Goal: Information Seeking & Learning: Stay updated

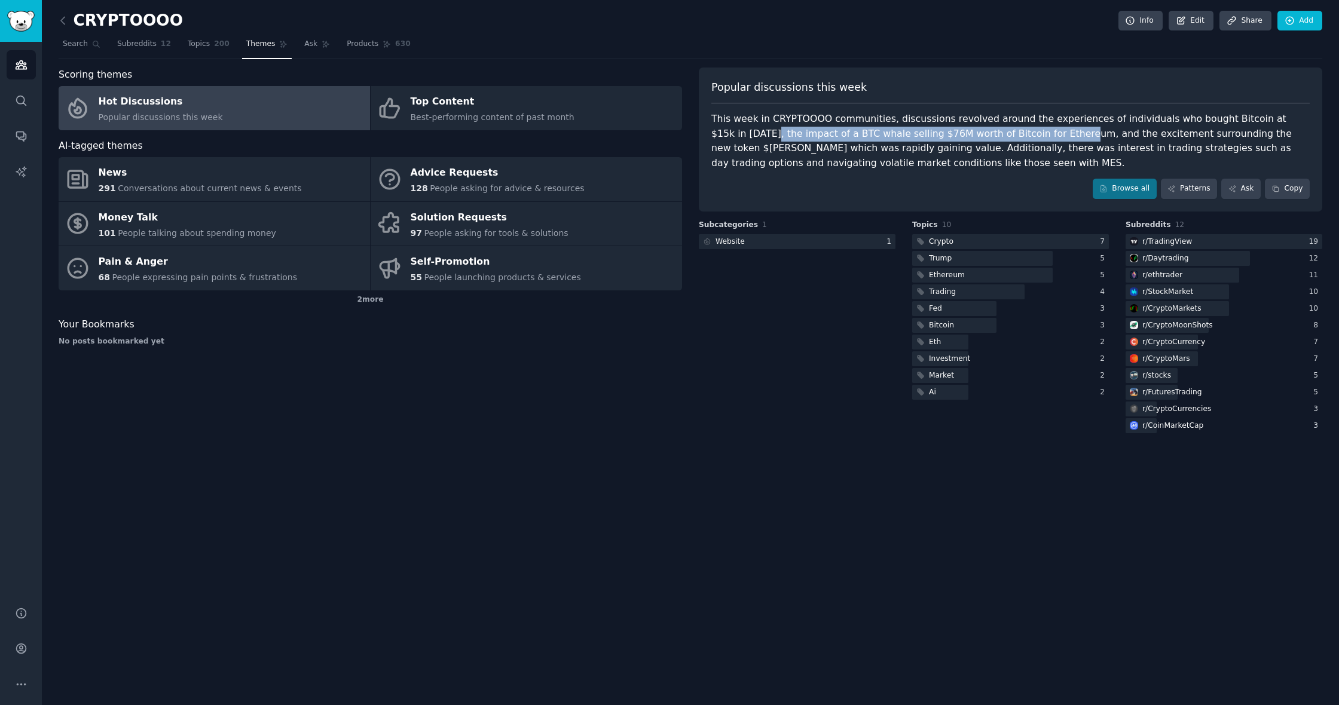
drag, startPoint x: 1297, startPoint y: 118, endPoint x: 990, endPoint y: 134, distance: 307.1
click at [990, 134] on div "This week in CRYPTOOOO communities, discussions revolved around the experiences…" at bounding box center [1010, 141] width 598 height 59
copy div "the impact of a BTC whale selling $76M worth of Bitcoin for Ethereum"
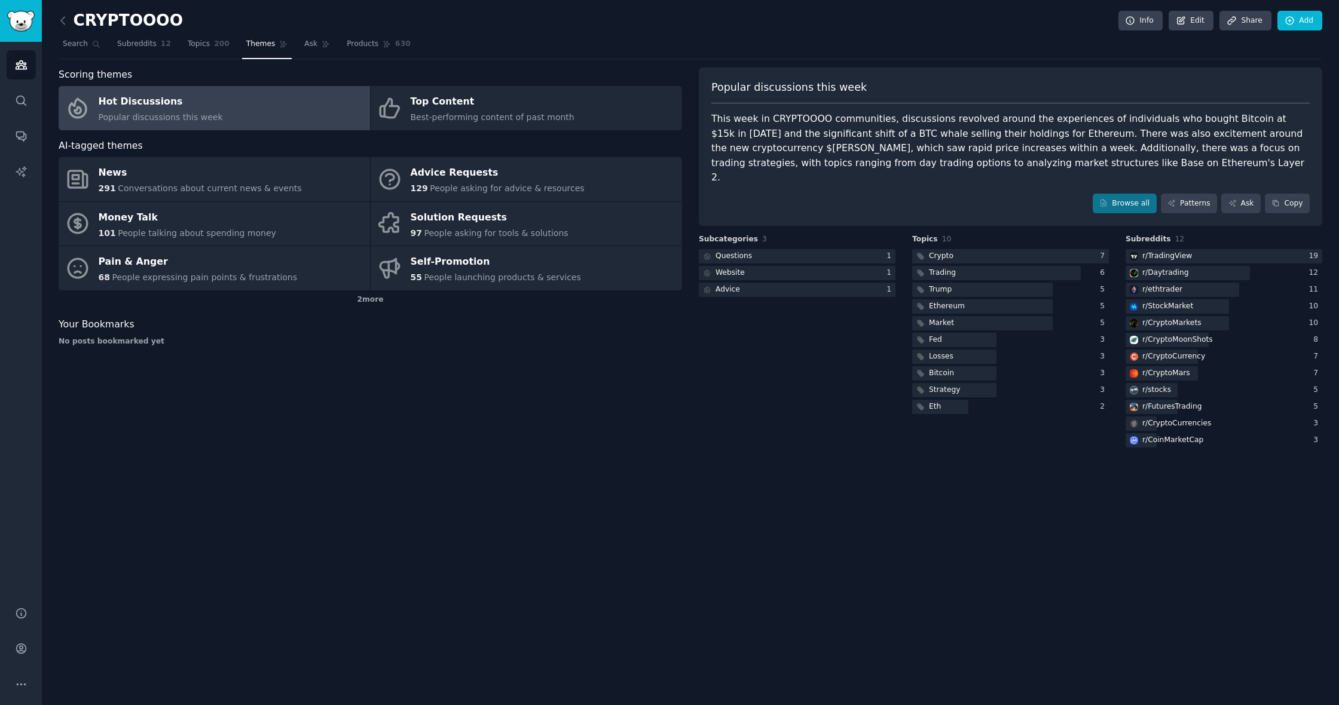
click at [255, 93] on link "Hot Discussions Popular discussions this week" at bounding box center [214, 108] width 311 height 44
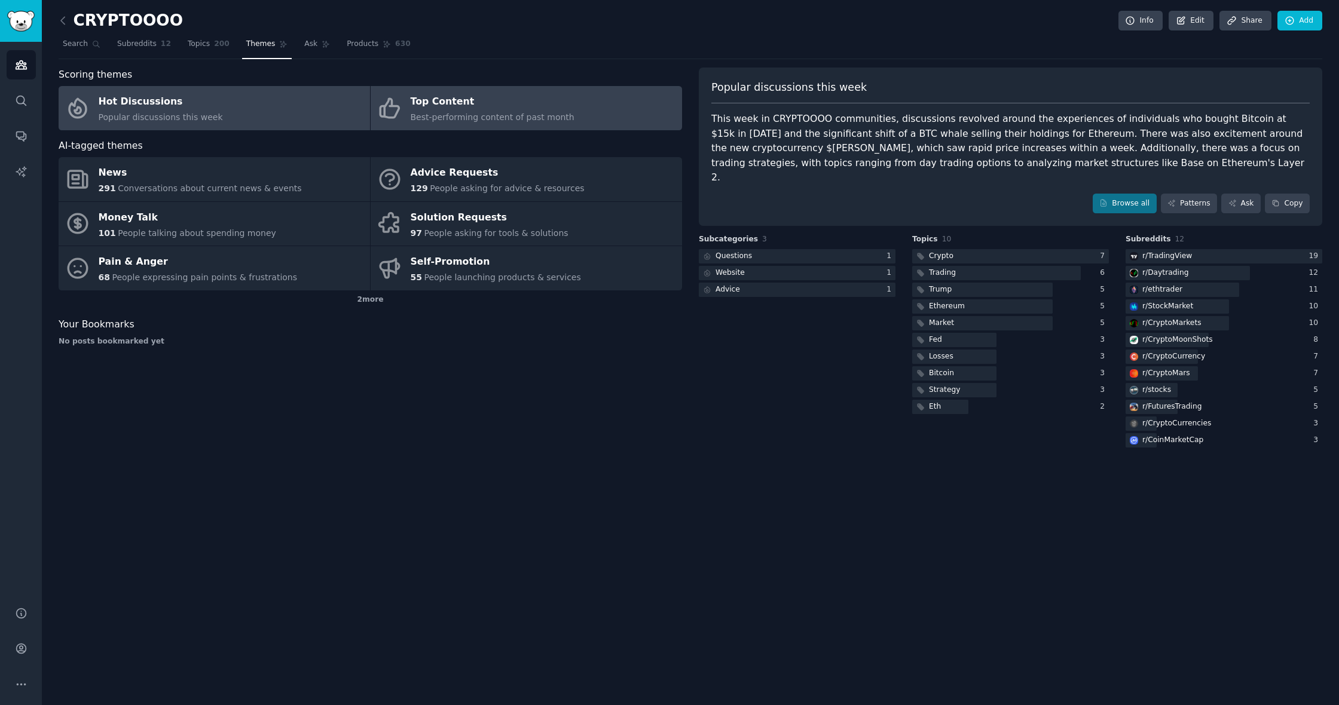
click at [464, 98] on div "Top Content" at bounding box center [493, 102] width 164 height 19
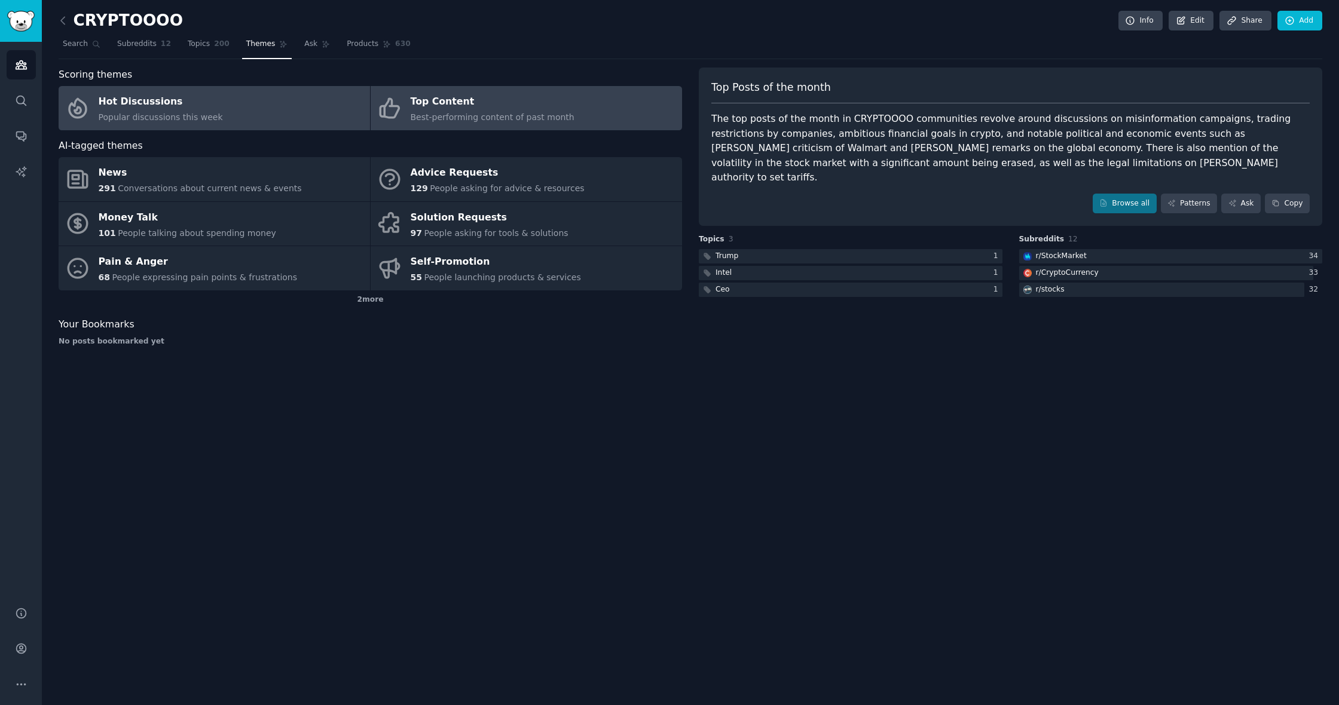
click at [187, 102] on div "Hot Discussions" at bounding box center [161, 102] width 124 height 19
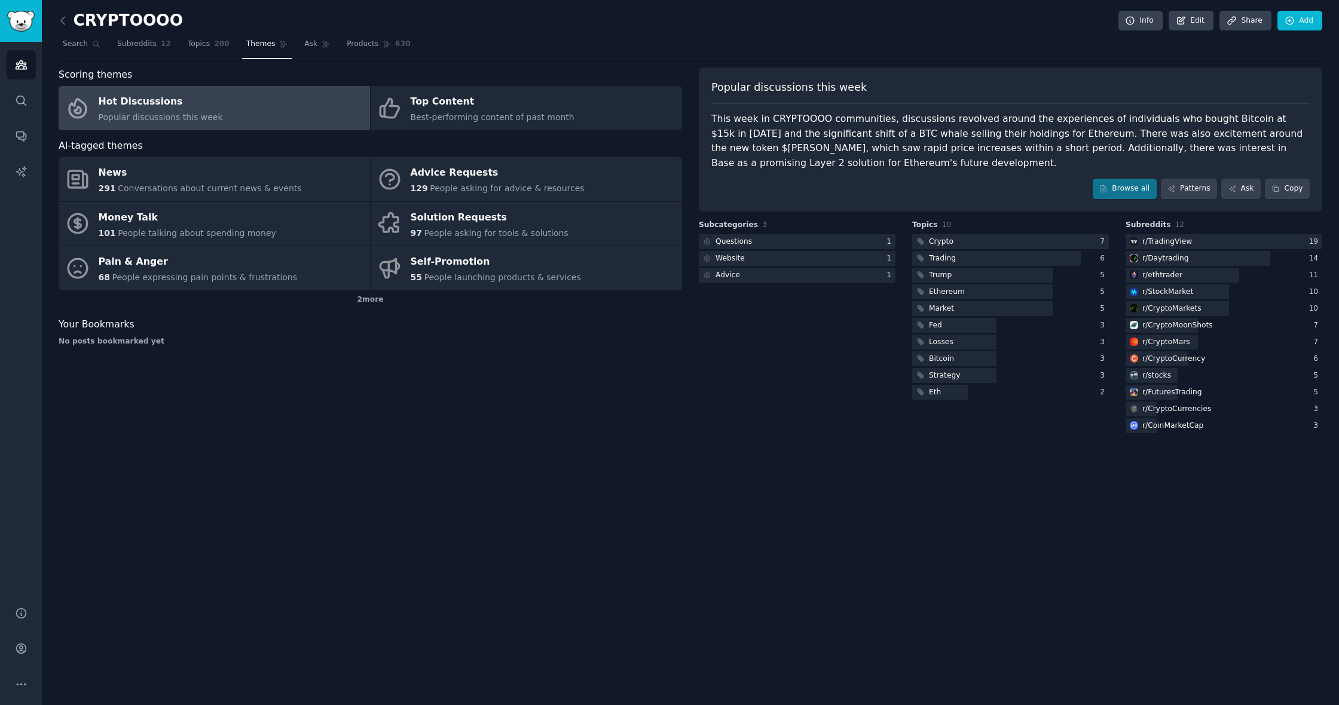
scroll to position [1, 0]
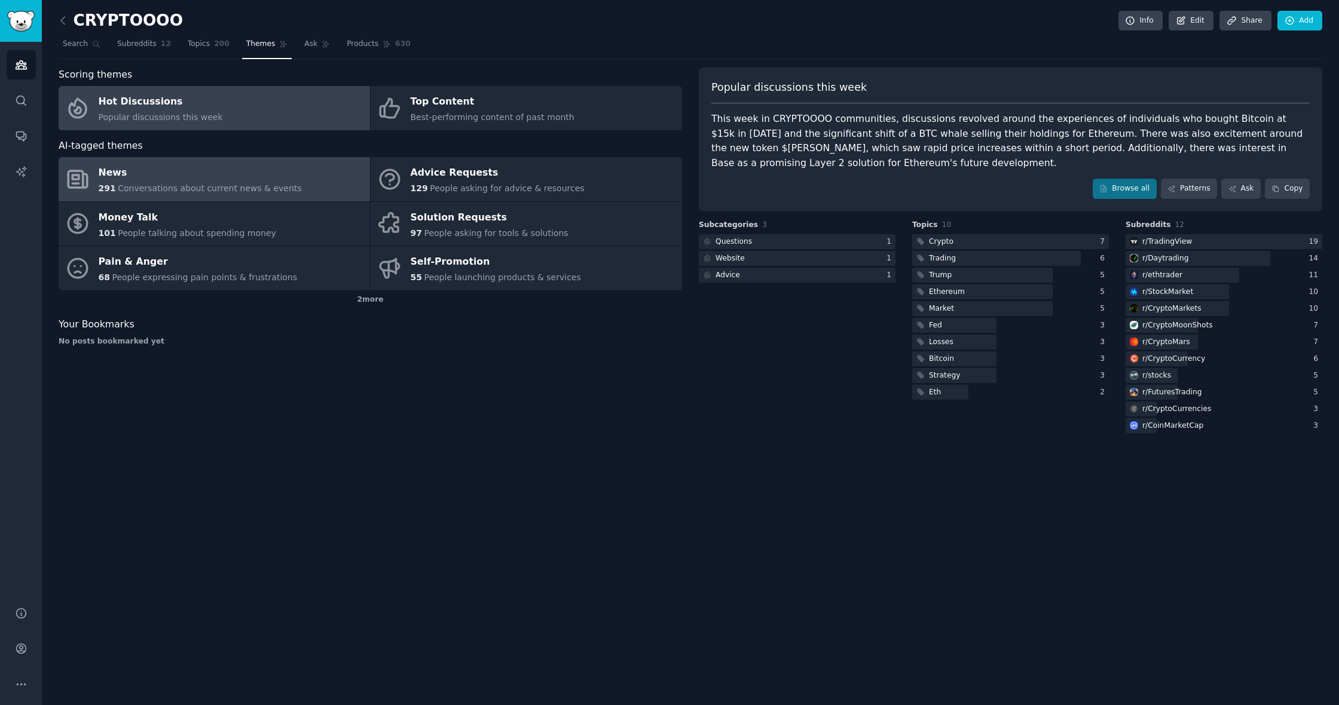
click at [172, 184] on span "Conversations about current news & events" at bounding box center [210, 189] width 184 height 10
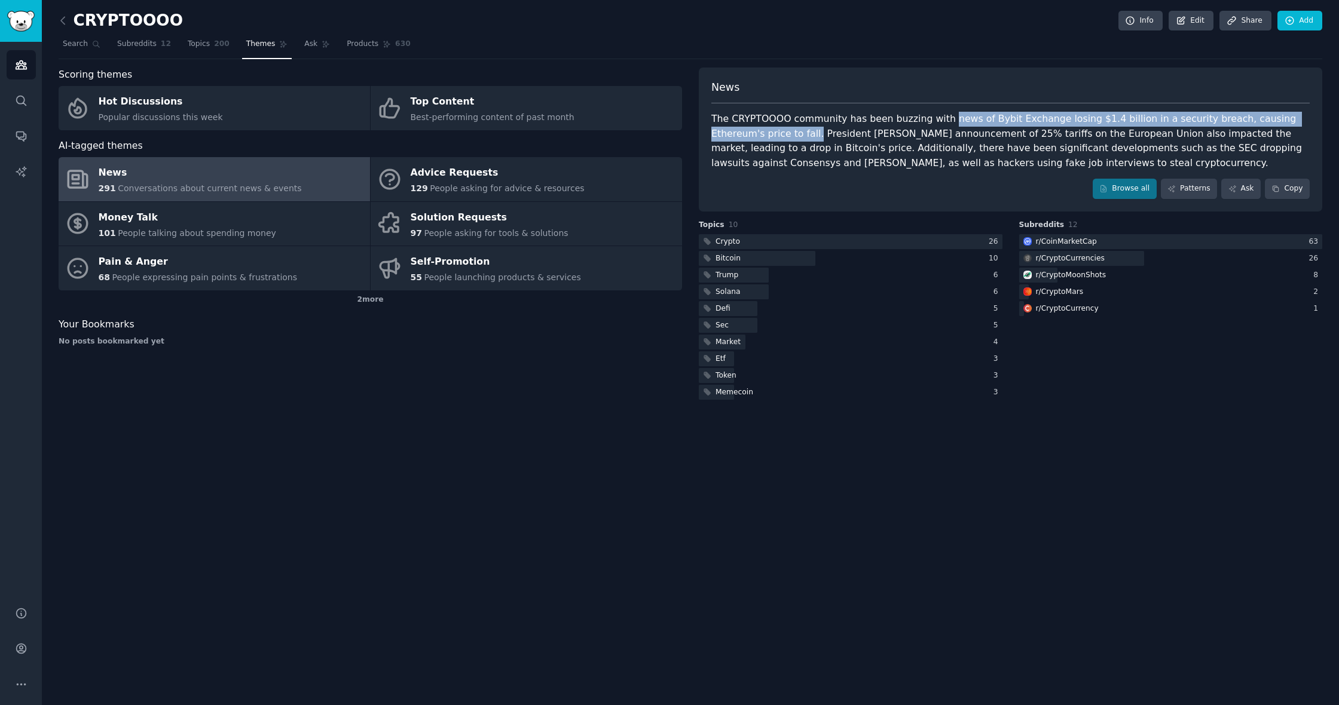
drag, startPoint x: 940, startPoint y: 120, endPoint x: 762, endPoint y: 133, distance: 178.6
click at [762, 133] on div "The CRYPTOOOO community has been buzzing with news of Bybit Exchange losing $1.…" at bounding box center [1010, 141] width 598 height 59
copy div "news of Bybit Exchange losing $1.4 billion in a security breach, causing Ethere…"
